Goal: Find contact information: Find contact information

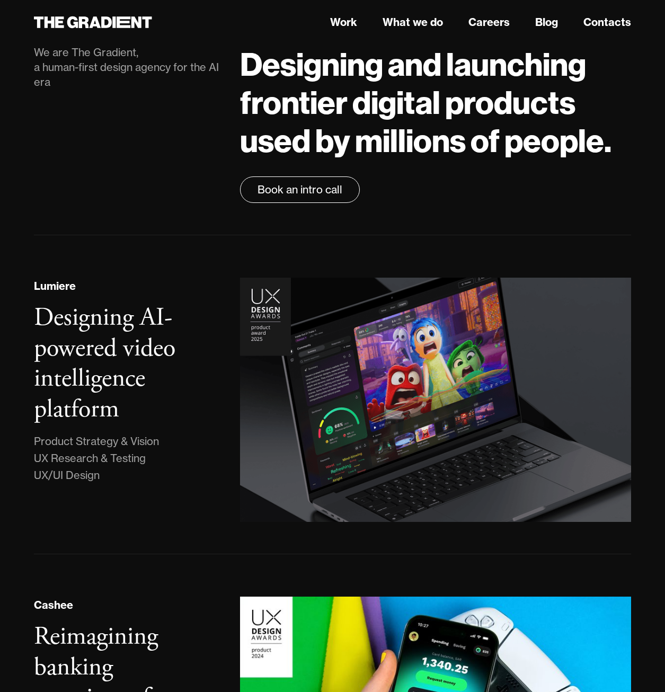
scroll to position [53, 0]
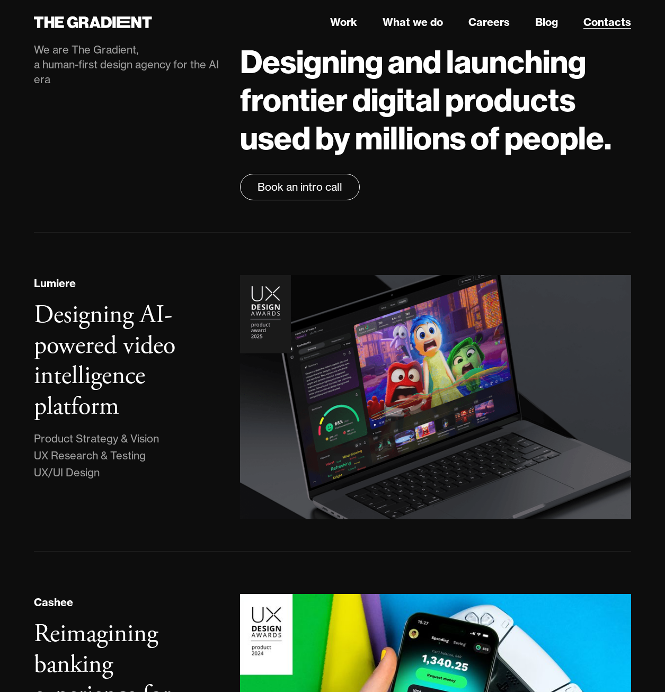
click at [609, 22] on link "Contacts" at bounding box center [607, 22] width 48 height 16
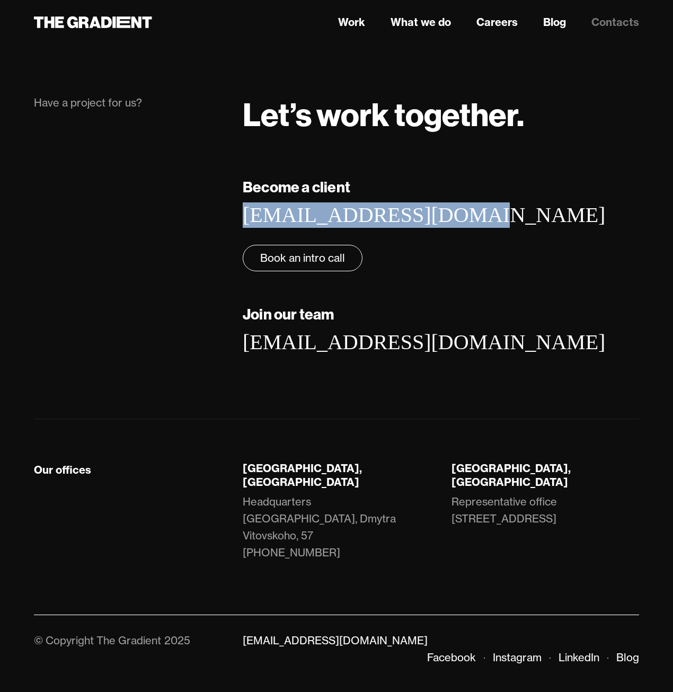
drag, startPoint x: 449, startPoint y: 212, endPoint x: 234, endPoint y: 219, distance: 214.7
click at [234, 219] on div "Become a client [EMAIL_ADDRESS][DOMAIN_NAME] ‍ Book an intro call Join our team…" at bounding box center [440, 281] width 417 height 211
copy link "[EMAIL_ADDRESS][DOMAIN_NAME]"
